Goal: Check status: Check status

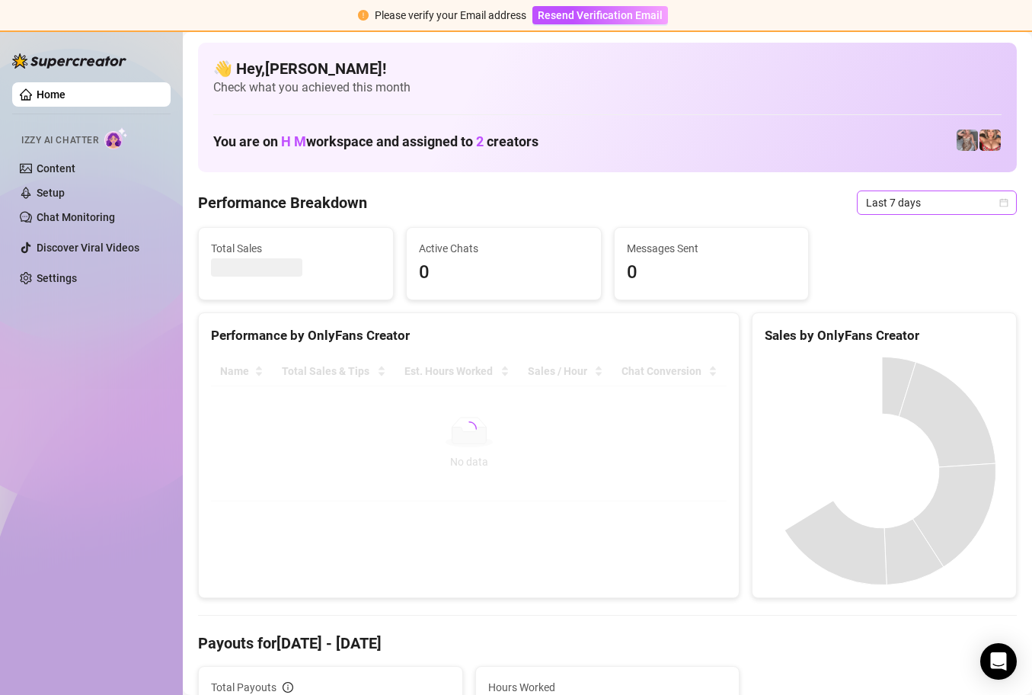
click at [1000, 202] on icon "calendar" at bounding box center [1004, 202] width 8 height 8
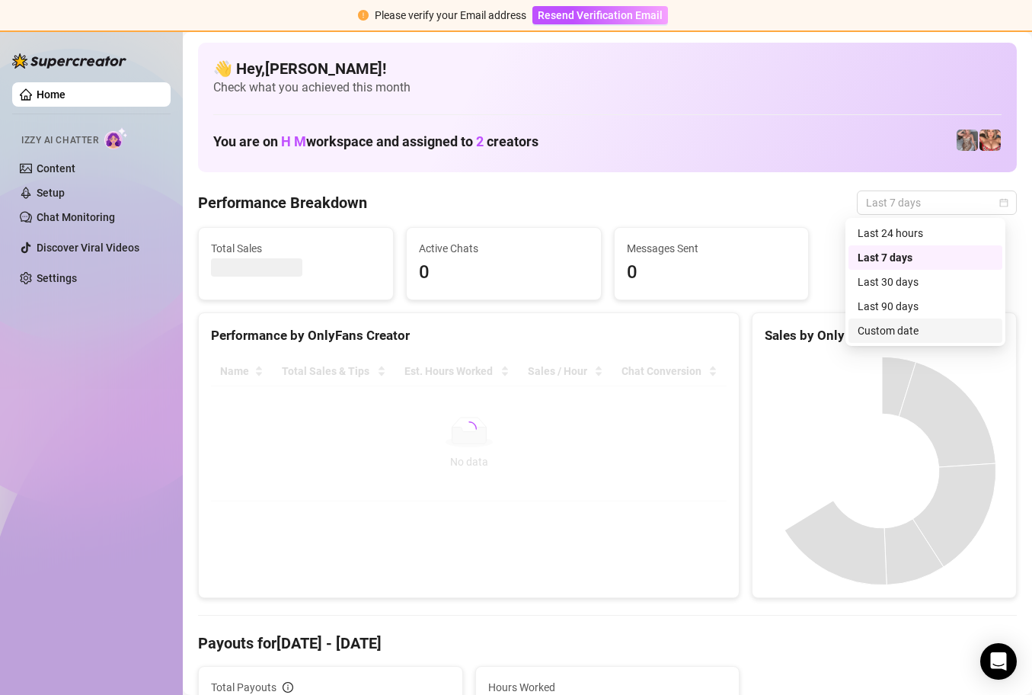
click at [947, 328] on div "Custom date" at bounding box center [926, 330] width 136 height 17
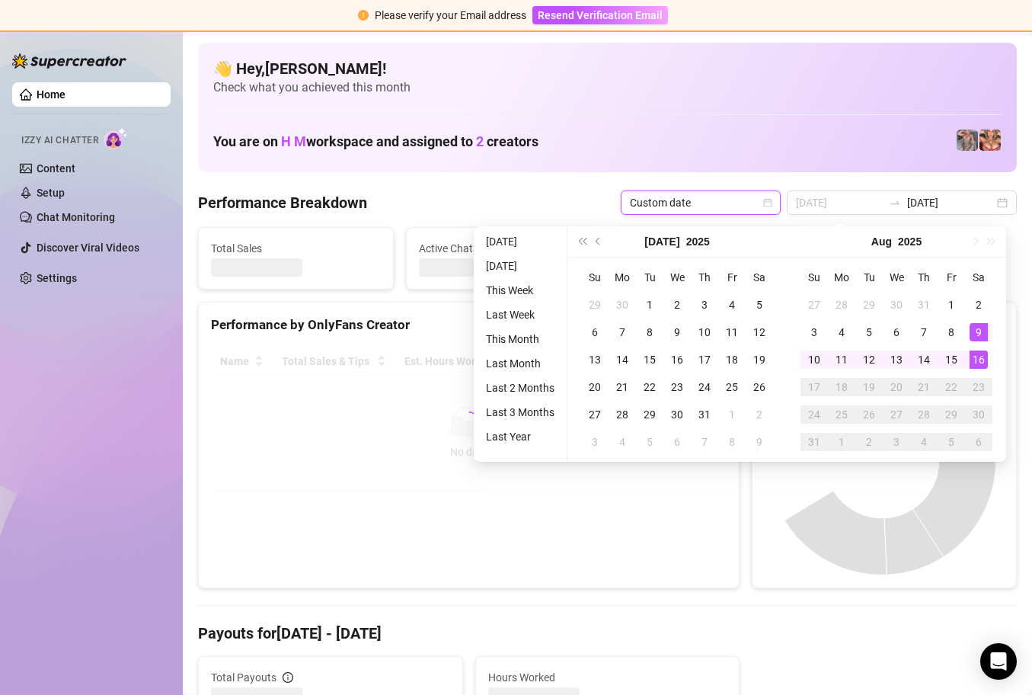
type input "[DATE]"
click at [980, 356] on div "16" at bounding box center [978, 359] width 18 height 18
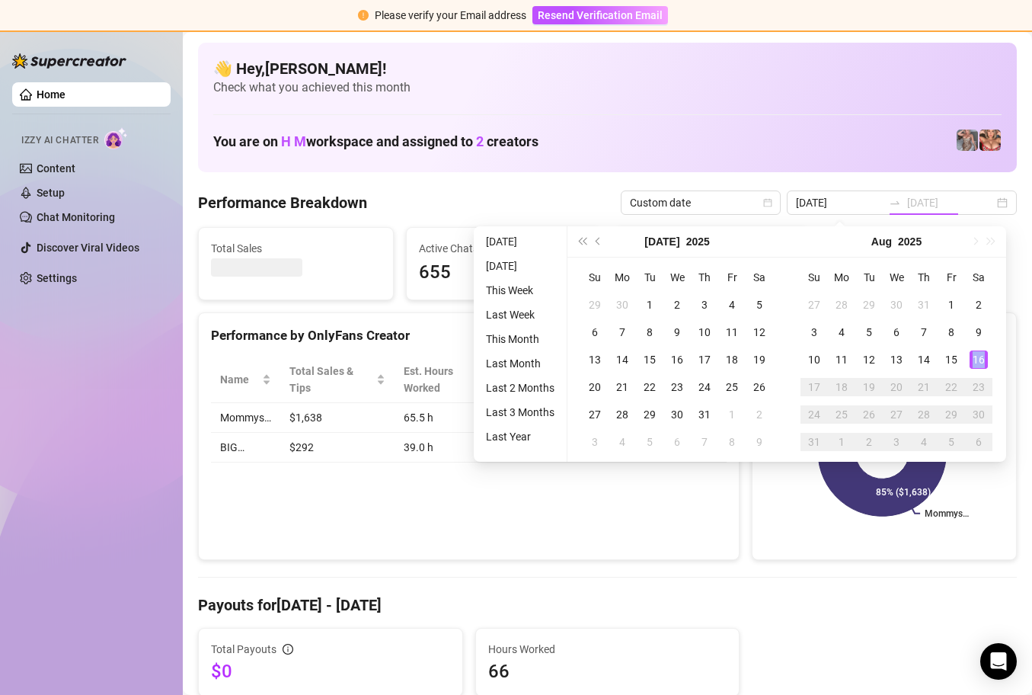
click at [980, 356] on div "16" at bounding box center [978, 359] width 18 height 18
type input "[DATE]"
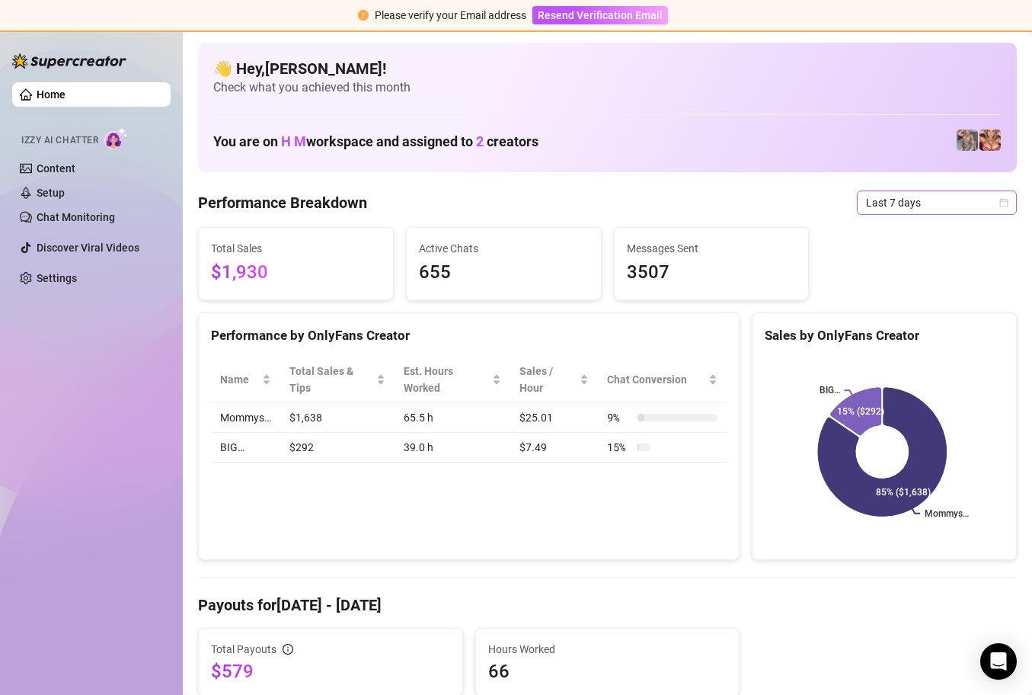
click at [999, 202] on icon "calendar" at bounding box center [1003, 202] width 9 height 9
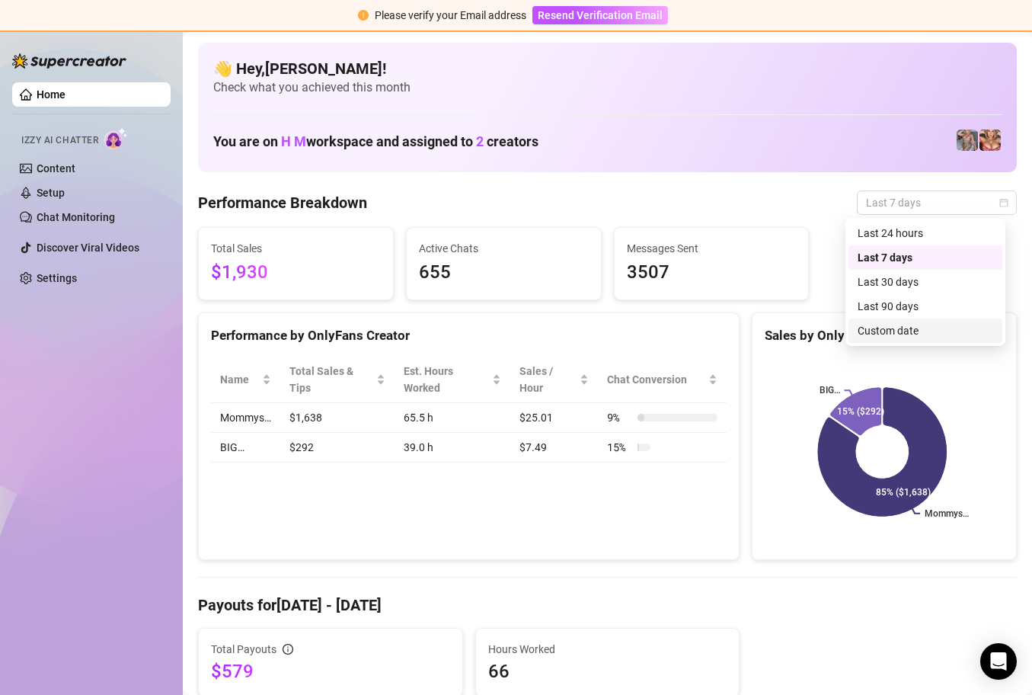
click at [898, 327] on div "Custom date" at bounding box center [926, 330] width 136 height 17
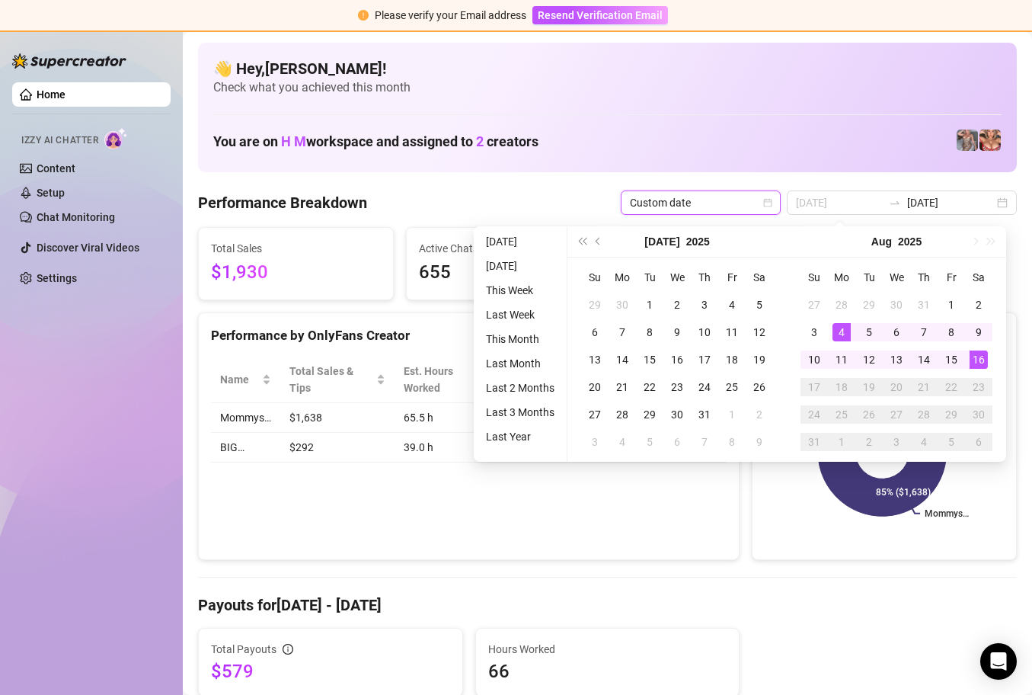
type input "[DATE]"
click at [834, 329] on div "4" at bounding box center [841, 332] width 18 height 18
type input "[DATE]"
click at [973, 356] on div "16" at bounding box center [978, 359] width 18 height 18
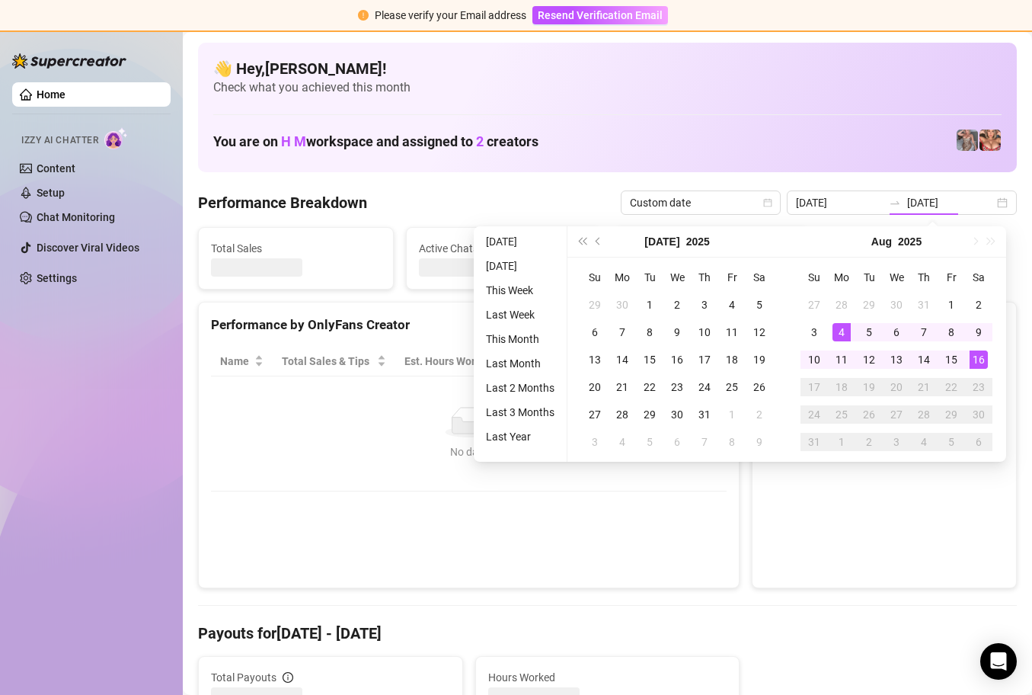
type input "[DATE]"
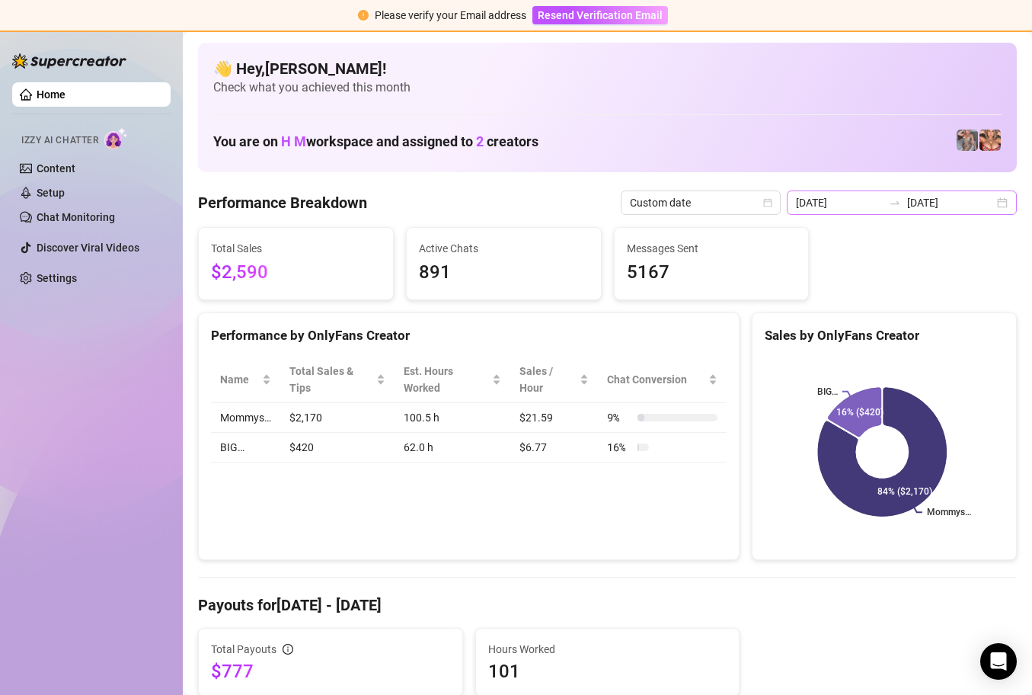
click at [989, 207] on div "[DATE] [DATE]" at bounding box center [902, 202] width 230 height 24
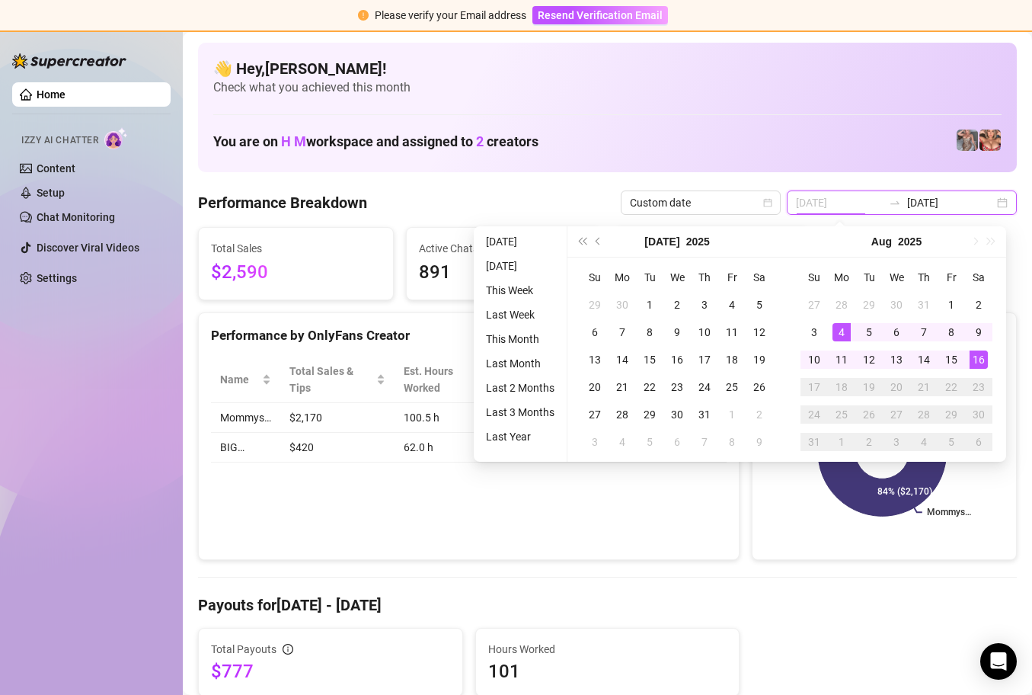
type input "[DATE]"
click at [840, 330] on div "4" at bounding box center [841, 332] width 18 height 18
type input "[DATE]"
click at [975, 358] on div "16" at bounding box center [978, 359] width 18 height 18
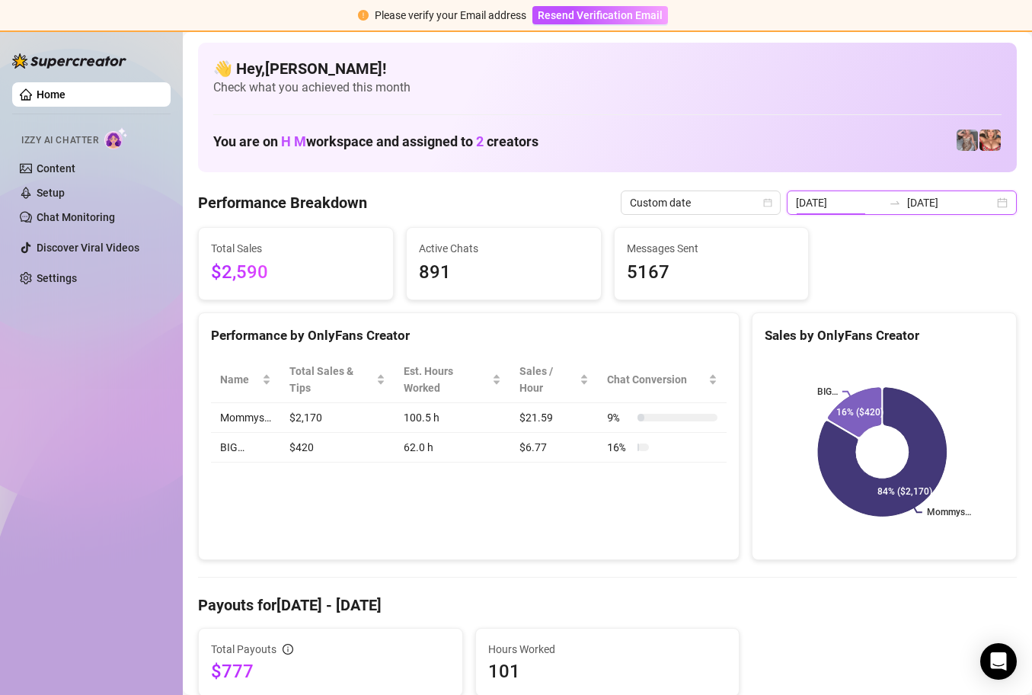
click at [858, 200] on input "[DATE]" at bounding box center [839, 202] width 87 height 17
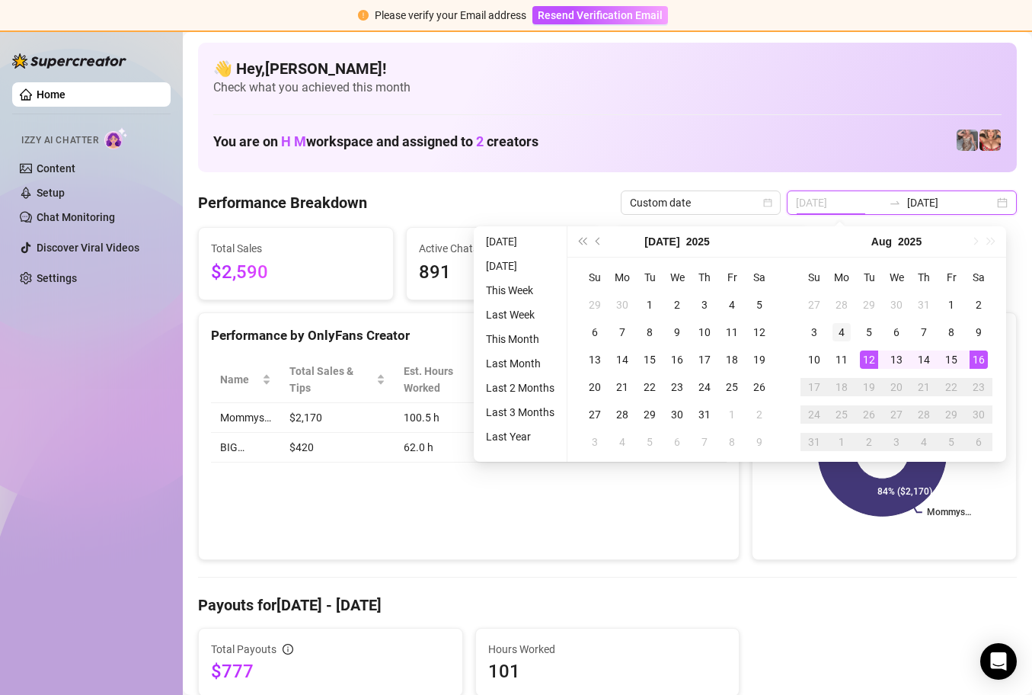
type input "[DATE]"
click at [842, 337] on div "4" at bounding box center [841, 332] width 18 height 18
type input "[DATE]"
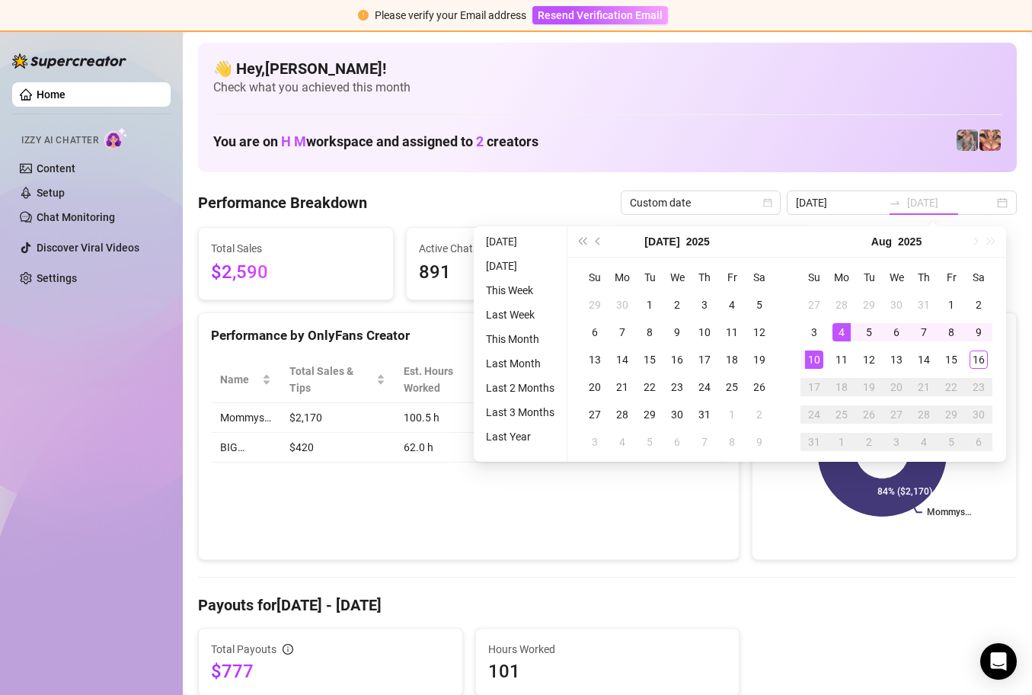
click at [812, 356] on div "10" at bounding box center [814, 359] width 18 height 18
type input "[DATE]"
